Goal: Navigation & Orientation: Understand site structure

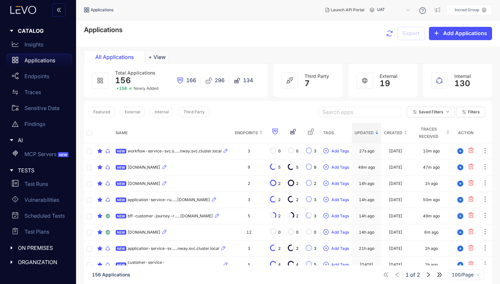
click at [32, 45] on p "Insights" at bounding box center [33, 44] width 19 height 6
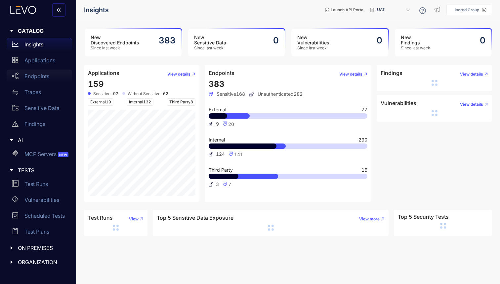
click at [38, 75] on p "Endpoints" at bounding box center [36, 76] width 25 height 6
